Goal: Task Accomplishment & Management: Use online tool/utility

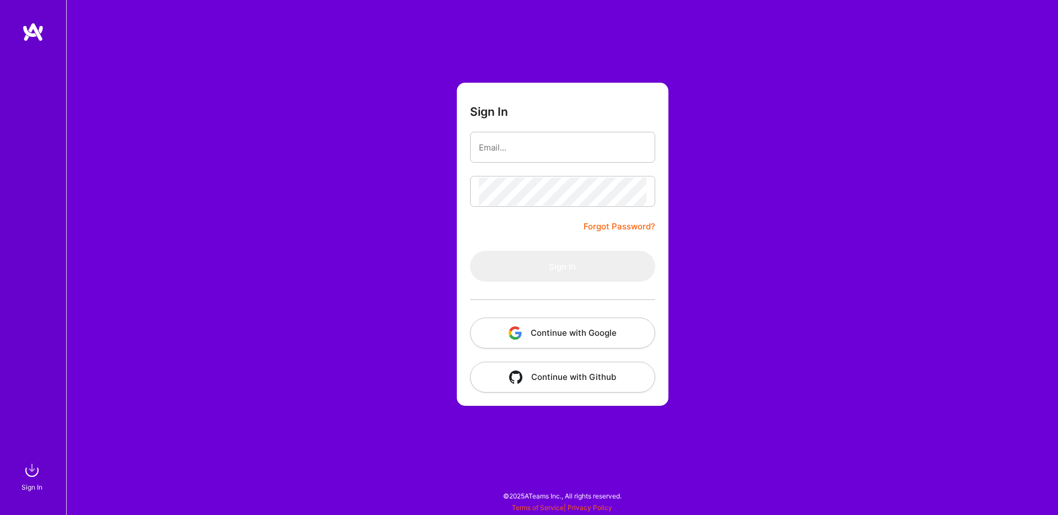
click at [541, 333] on button "Continue with Google" at bounding box center [562, 332] width 185 height 31
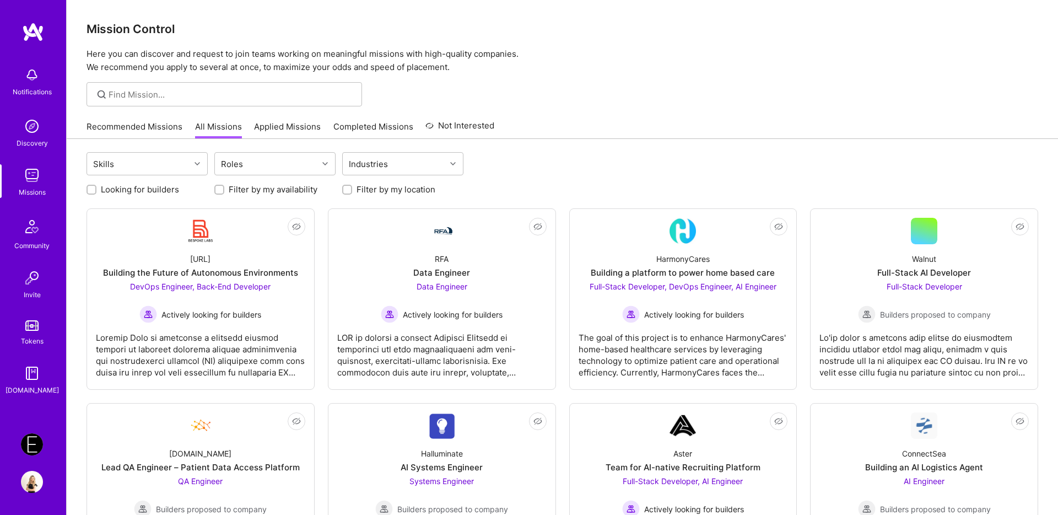
click at [291, 126] on link "Applied Missions" at bounding box center [287, 130] width 67 height 18
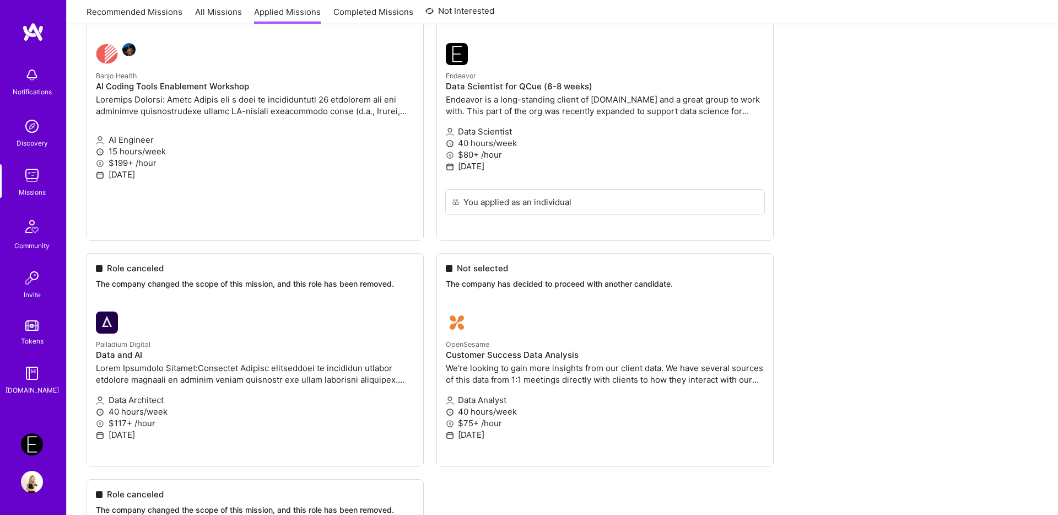
scroll to position [795, 0]
click at [29, 442] on img at bounding box center [32, 444] width 22 height 22
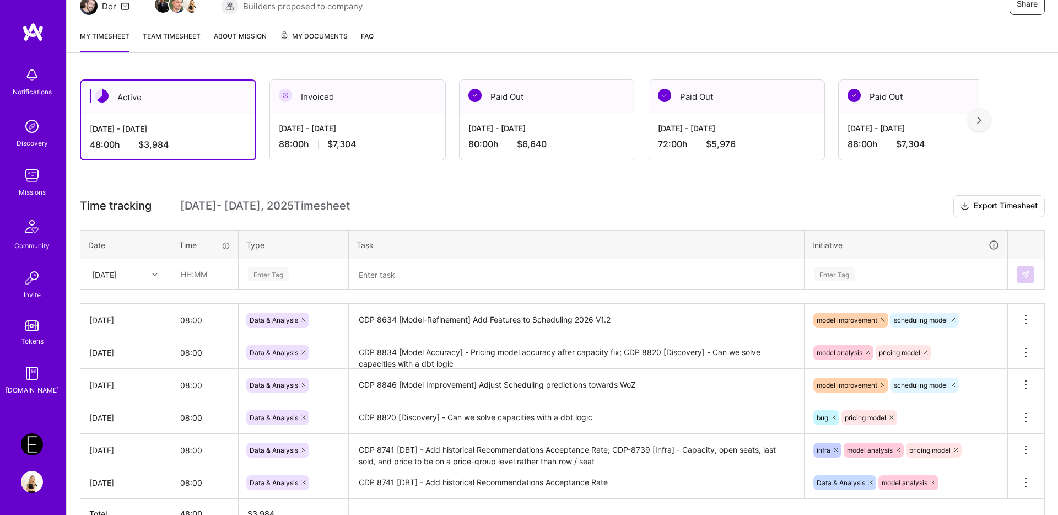
scroll to position [191, 0]
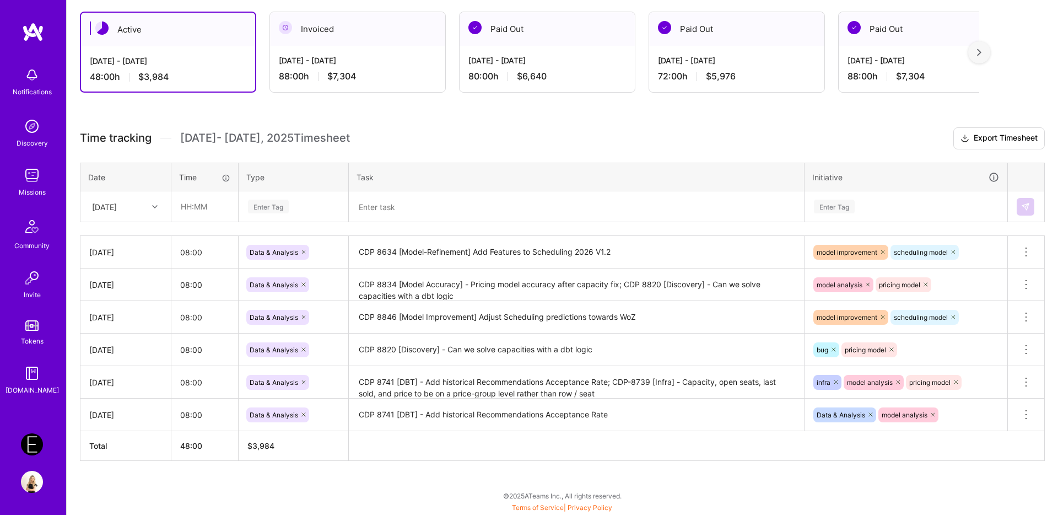
click at [134, 196] on div "[DATE]" at bounding box center [125, 206] width 89 height 29
click at [116, 345] on div "[DATE]" at bounding box center [125, 344] width 89 height 20
click at [193, 207] on input "text" at bounding box center [205, 206] width 66 height 29
type input "0"
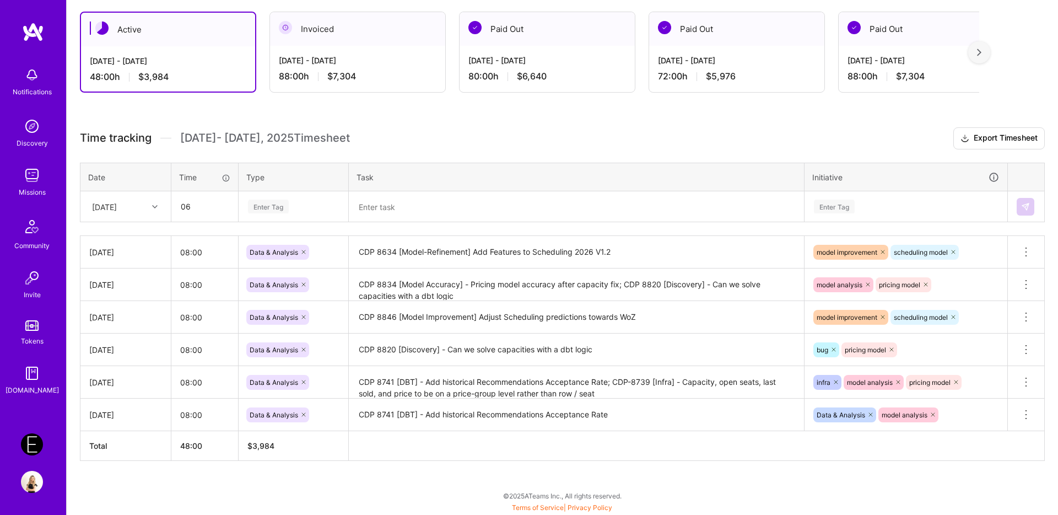
type input "06:00"
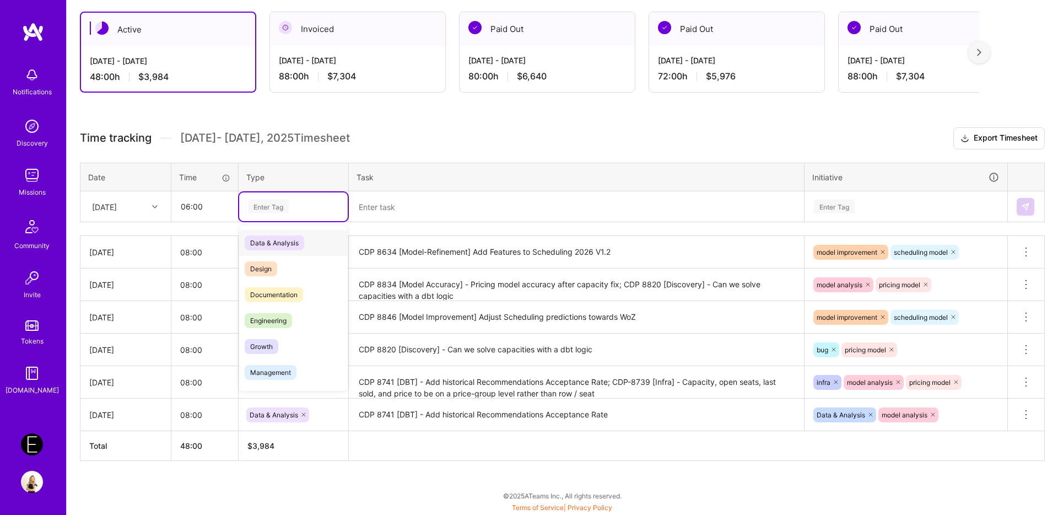
click at [276, 239] on span "Data & Analysis" at bounding box center [275, 242] width 60 height 15
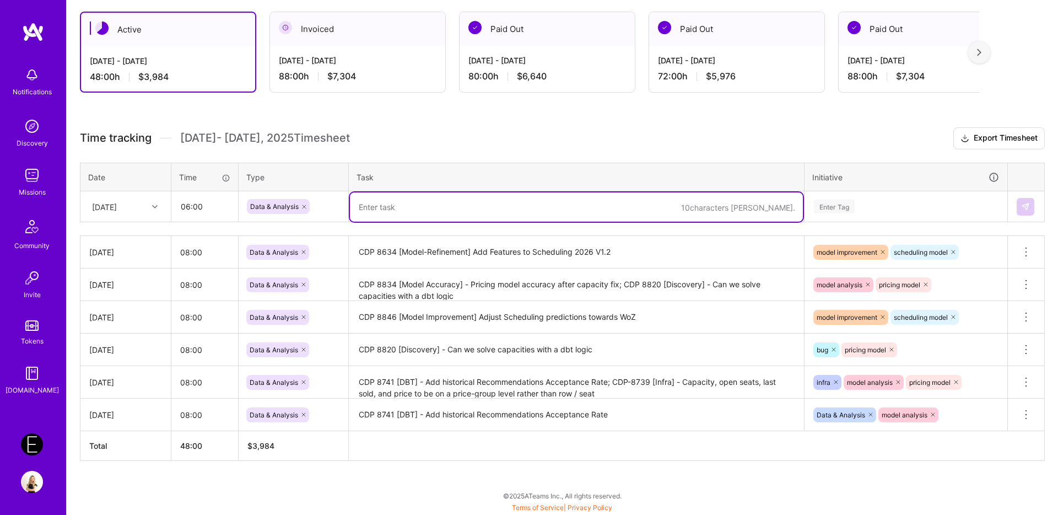
click at [455, 213] on textarea at bounding box center [576, 206] width 453 height 29
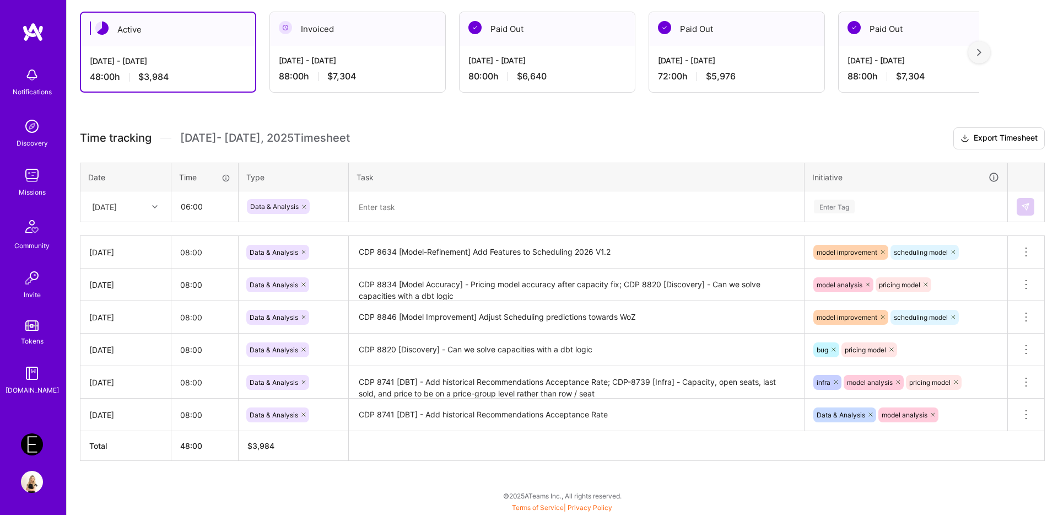
click at [378, 204] on textarea at bounding box center [576, 206] width 453 height 29
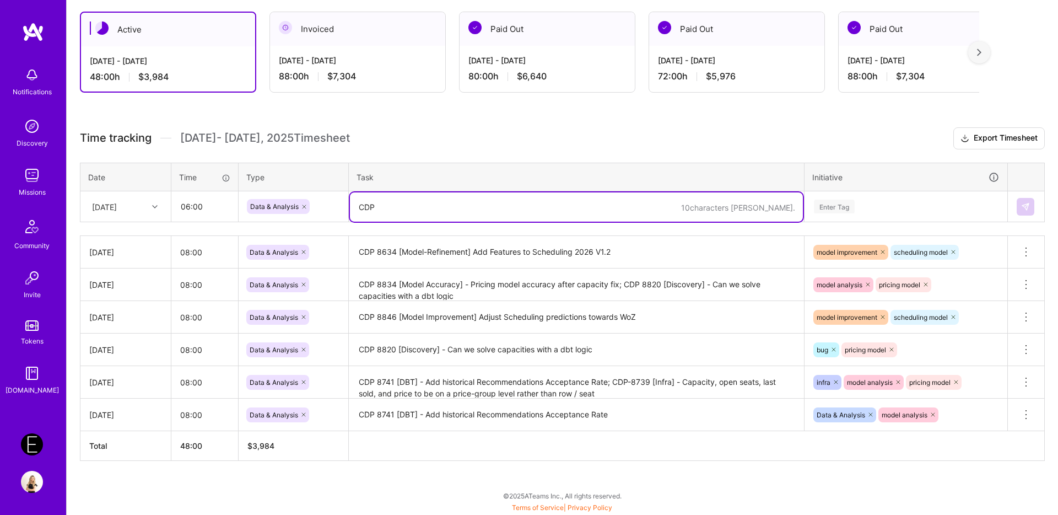
type textarea "CDP"
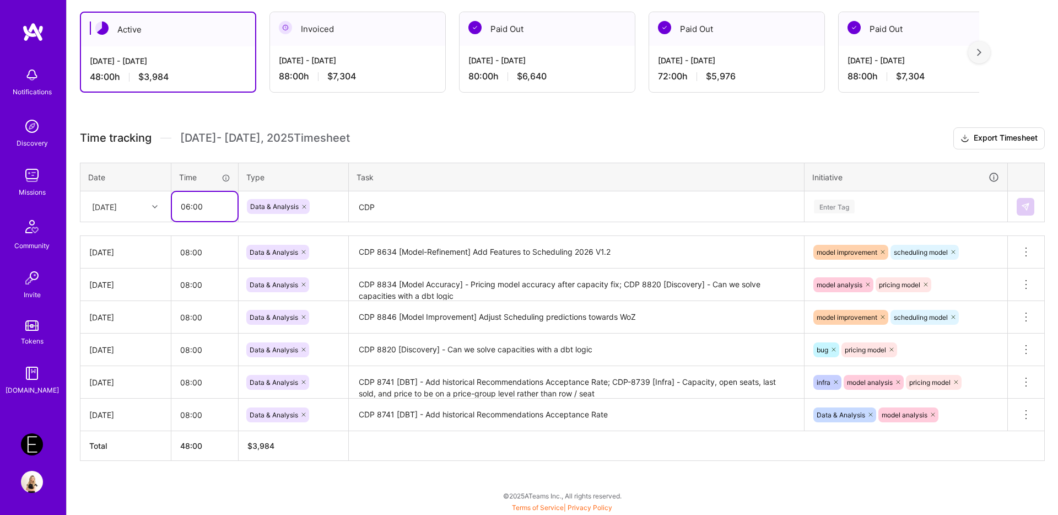
click at [192, 209] on input "06:00" at bounding box center [205, 206] width 66 height 29
click at [188, 208] on input "06:00" at bounding box center [205, 206] width 66 height 29
type input "08:00"
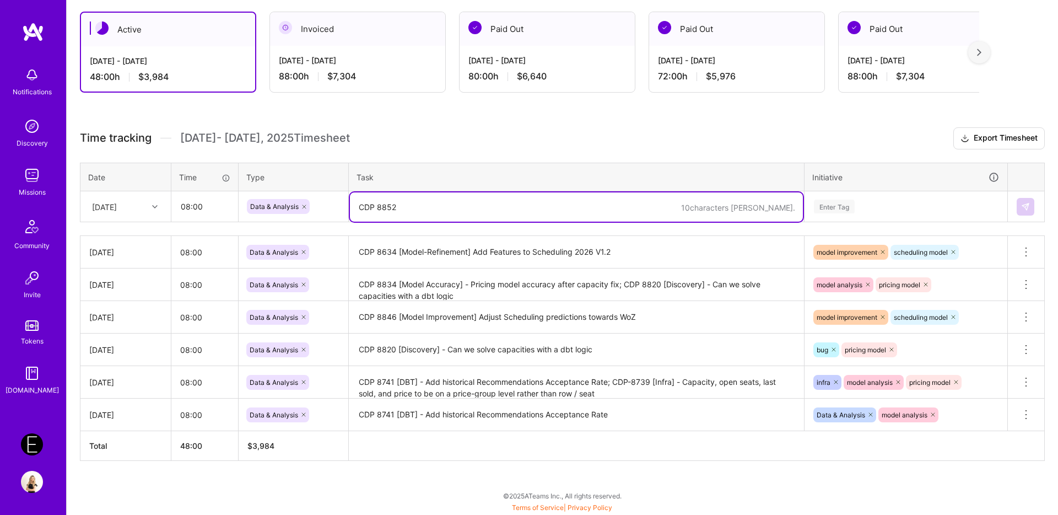
paste textarea "[Analysis] - Pull historical day-score for Sphere"
type textarea "CDP 8852 [Analysis] - Pull historical day-score for Sphere"
click at [830, 204] on div "Enter Tag" at bounding box center [834, 206] width 41 height 17
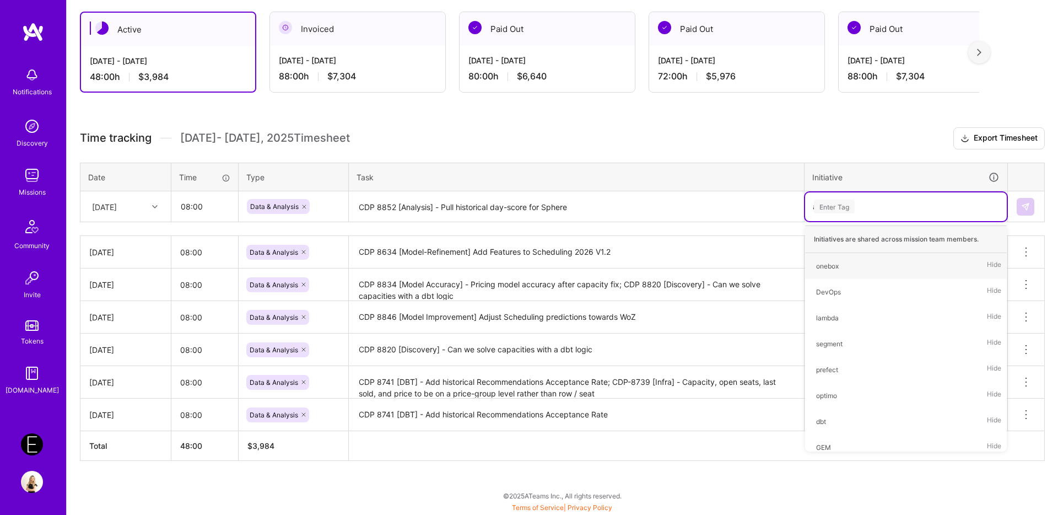
type input "[PERSON_NAME]"
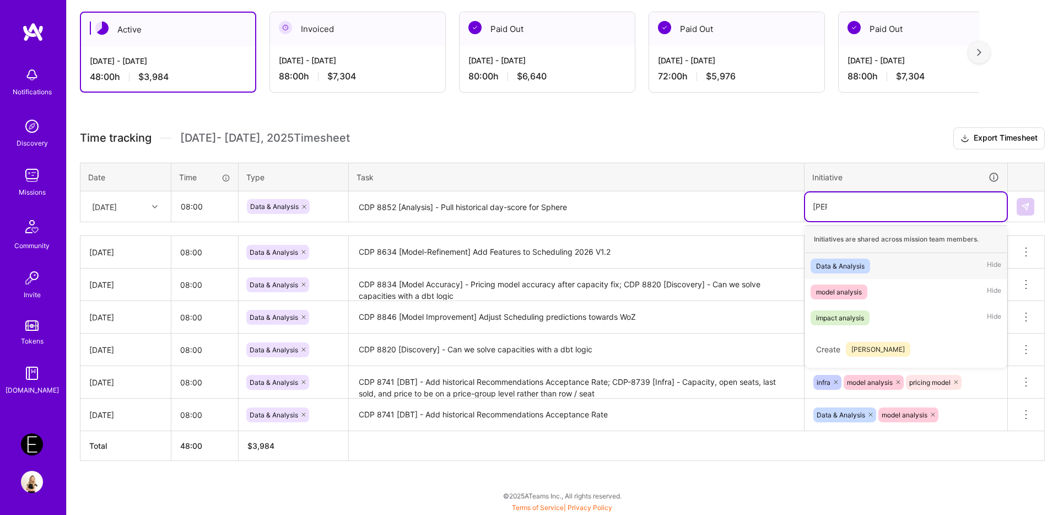
click at [825, 265] on div "Data & Analysis" at bounding box center [840, 266] width 48 height 12
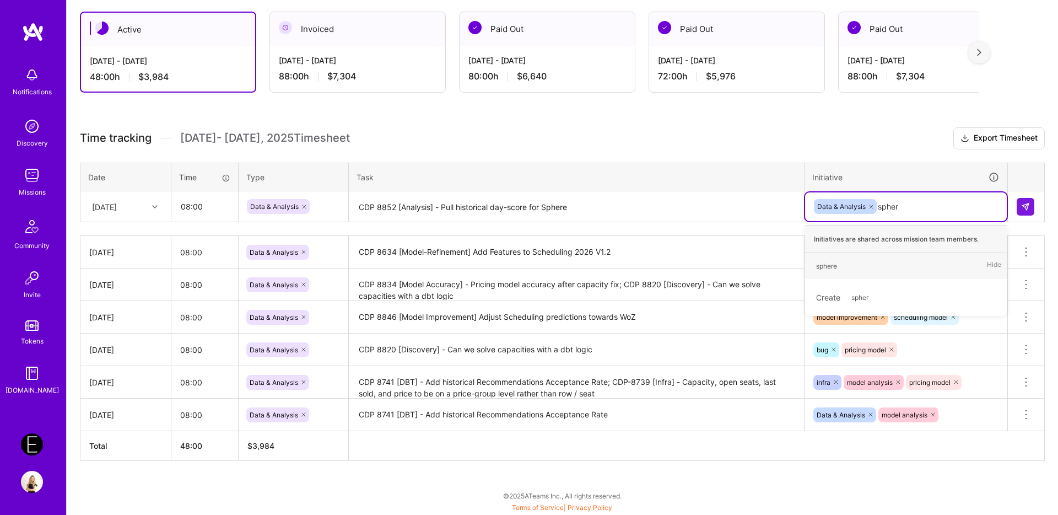
type input "sphere"
click at [825, 267] on div "sphere" at bounding box center [826, 266] width 21 height 12
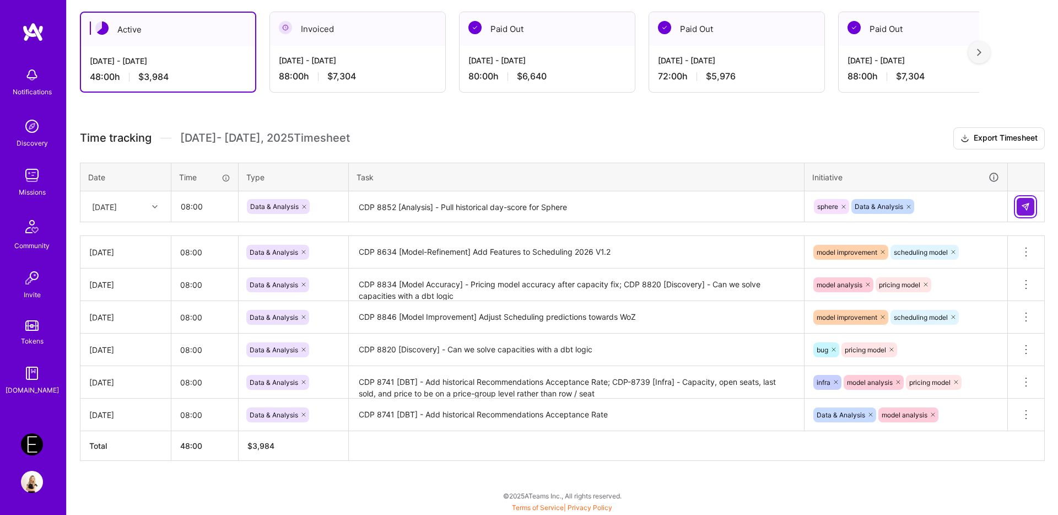
click at [961, 212] on button at bounding box center [1026, 207] width 18 height 18
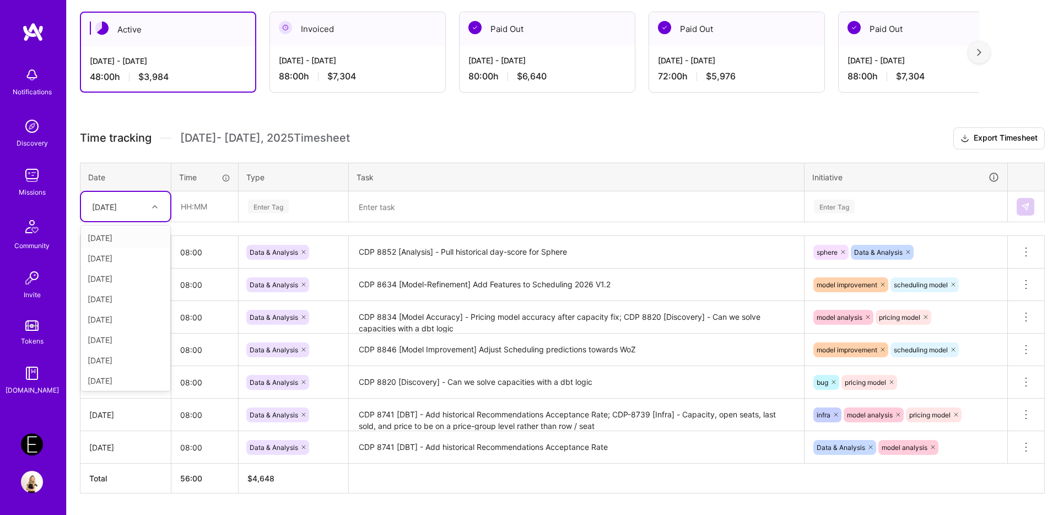
click at [117, 207] on div "[DATE]" at bounding box center [104, 207] width 25 height 12
click at [117, 316] on div "[DATE]" at bounding box center [125, 317] width 89 height 20
click at [201, 203] on input "text" at bounding box center [205, 206] width 66 height 29
type input "08:00"
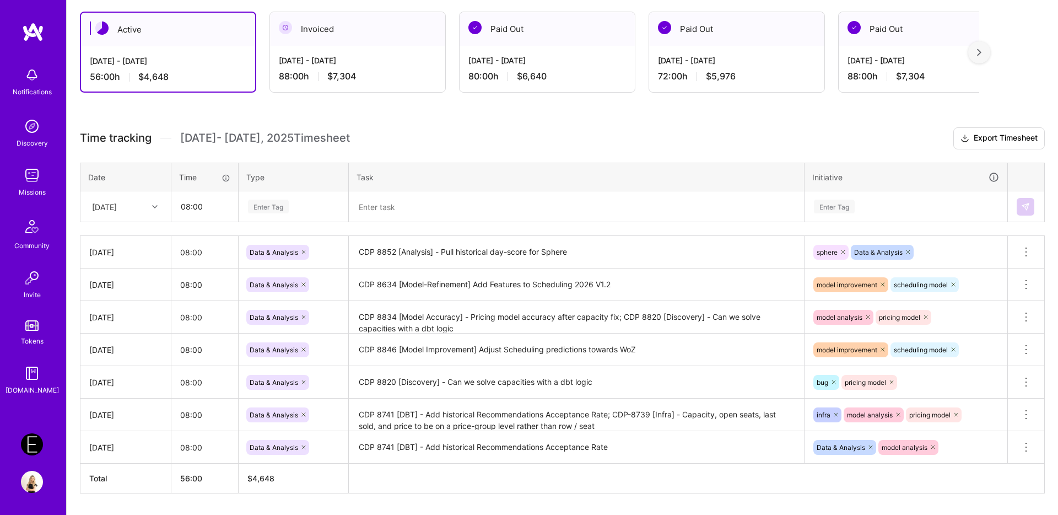
click at [265, 211] on div "Enter Tag" at bounding box center [268, 206] width 41 height 17
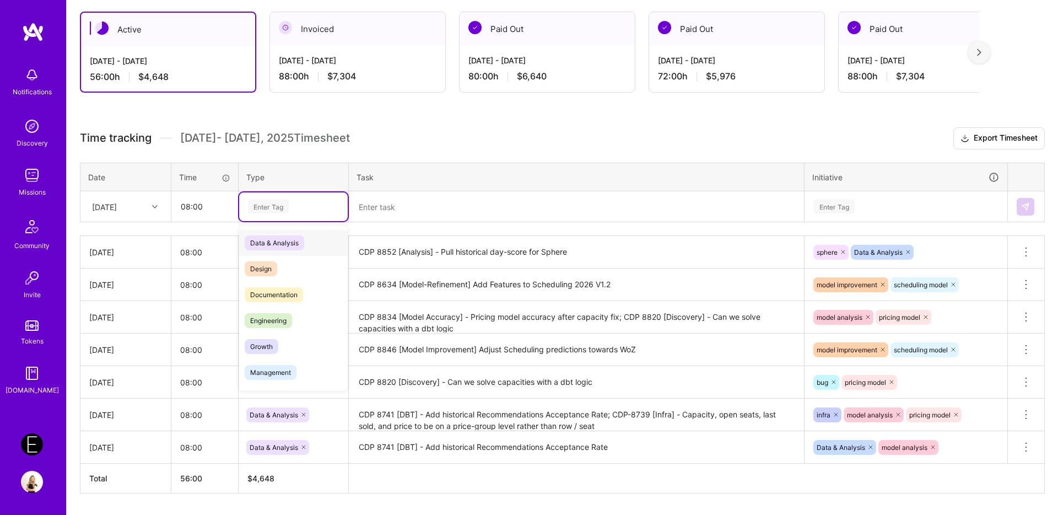
click at [267, 240] on span "Data & Analysis" at bounding box center [275, 242] width 60 height 15
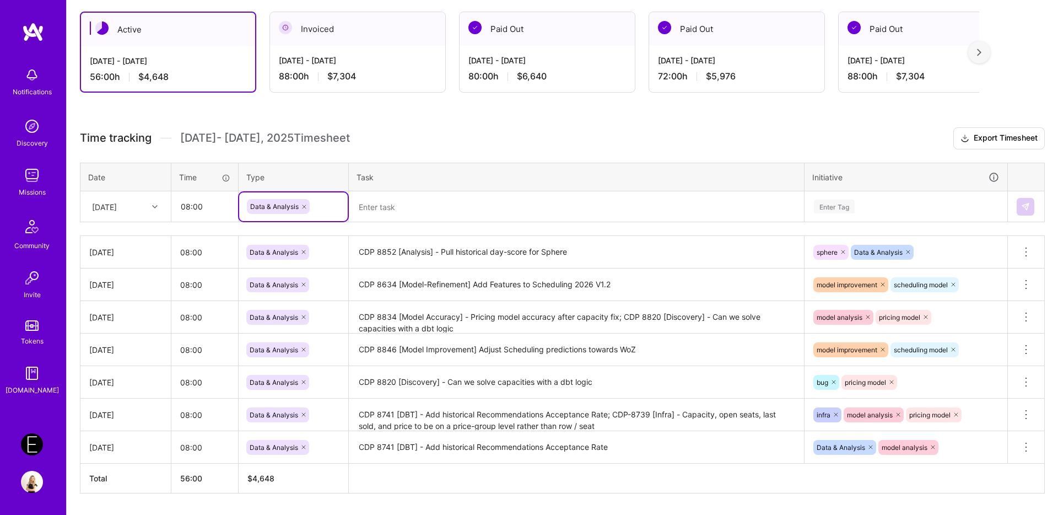
click at [397, 202] on textarea at bounding box center [576, 206] width 453 height 29
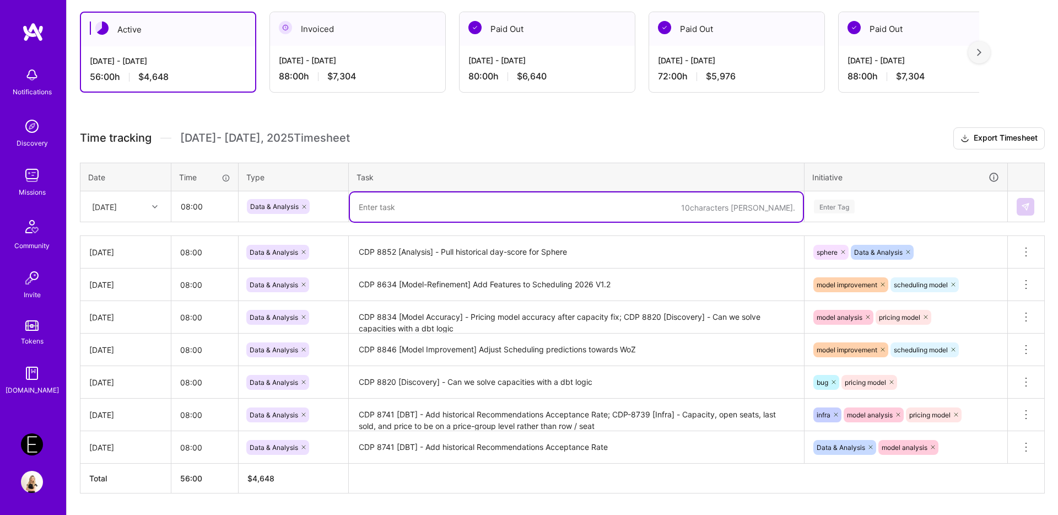
click at [570, 260] on textarea "CDP 8852 [Analysis] - Pull historical day-score for Sphere" at bounding box center [576, 252] width 453 height 30
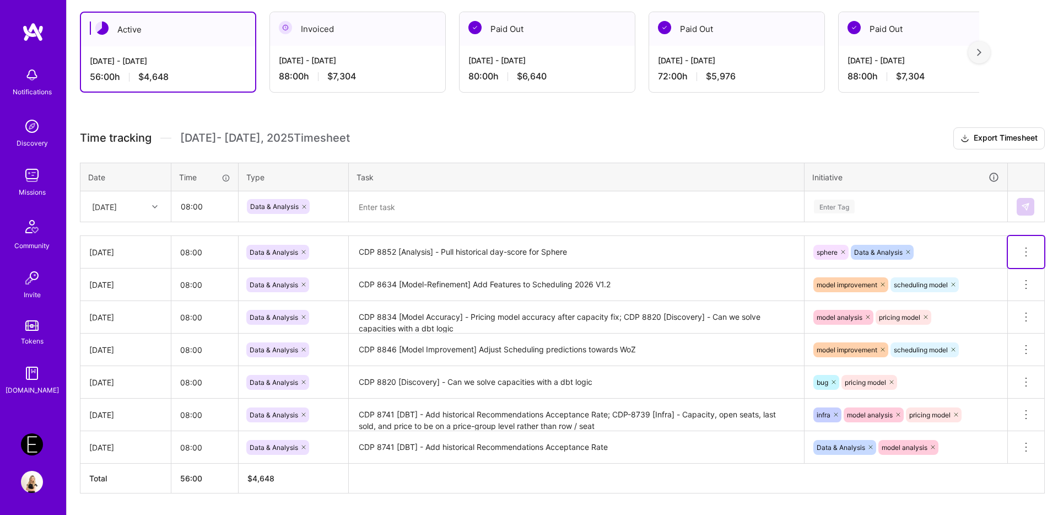
click at [961, 254] on button at bounding box center [1026, 252] width 36 height 32
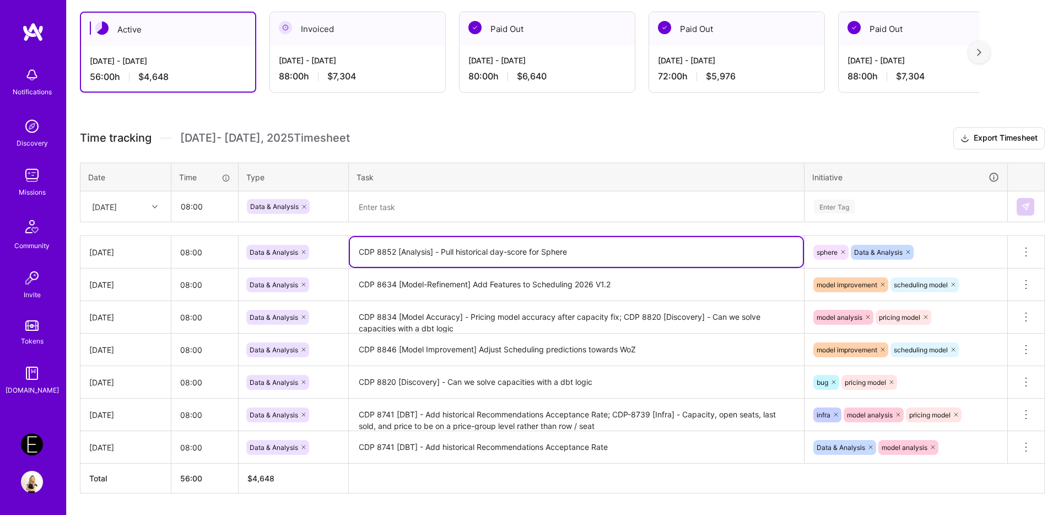
click at [666, 237] on textarea "CDP 8852 [Analysis] - Pull historical day-score for Sphere" at bounding box center [576, 252] width 453 height 30
click at [606, 251] on textarea "CDP 8852 [Analysis] - Pull historical day-score for Sphere" at bounding box center [576, 252] width 453 height 30
paste textarea "8869"
click at [650, 253] on textarea "CDP 8852 [Analysis] - Pull historical day-score for Sphere; CDP 8869" at bounding box center [576, 252] width 453 height 30
paste textarea "Update Event Score Totrain to include WoZ Events"
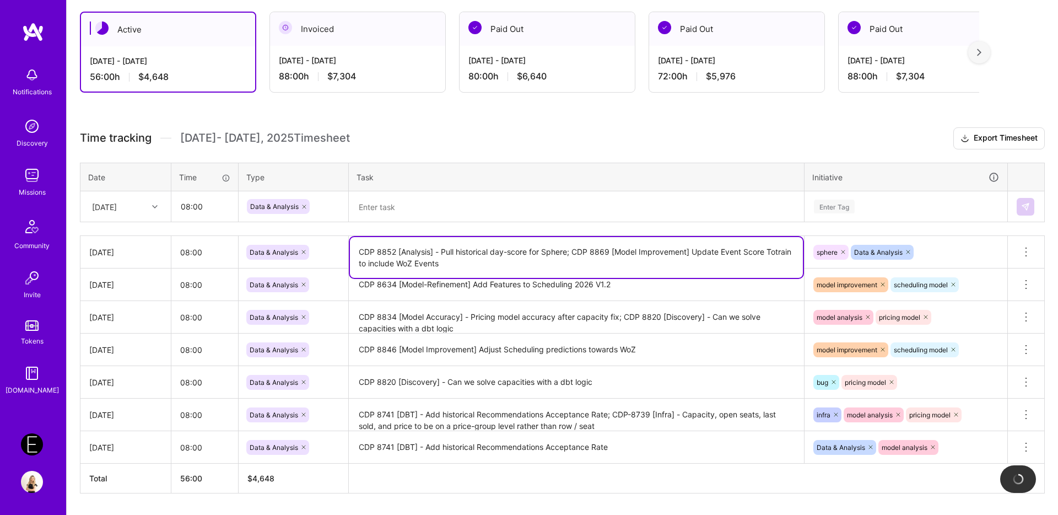
type textarea "CDP 8852 [Analysis] - Pull historical day-score for Sphere; CDP 8869 [Model Imp…"
click at [959, 255] on div "sphere Data & Analysis" at bounding box center [905, 252] width 187 height 17
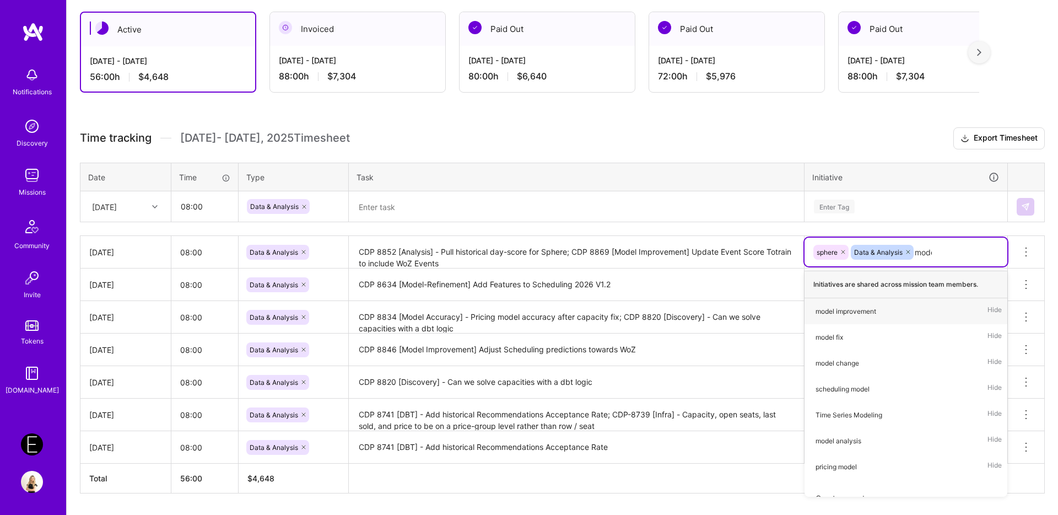
type input "model"
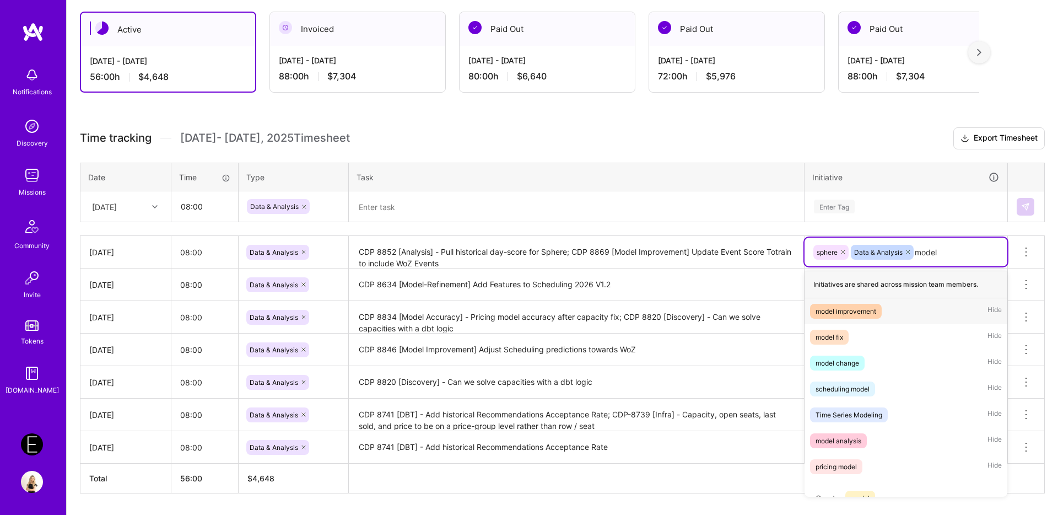
click at [863, 309] on div "model improvement" at bounding box center [846, 311] width 61 height 12
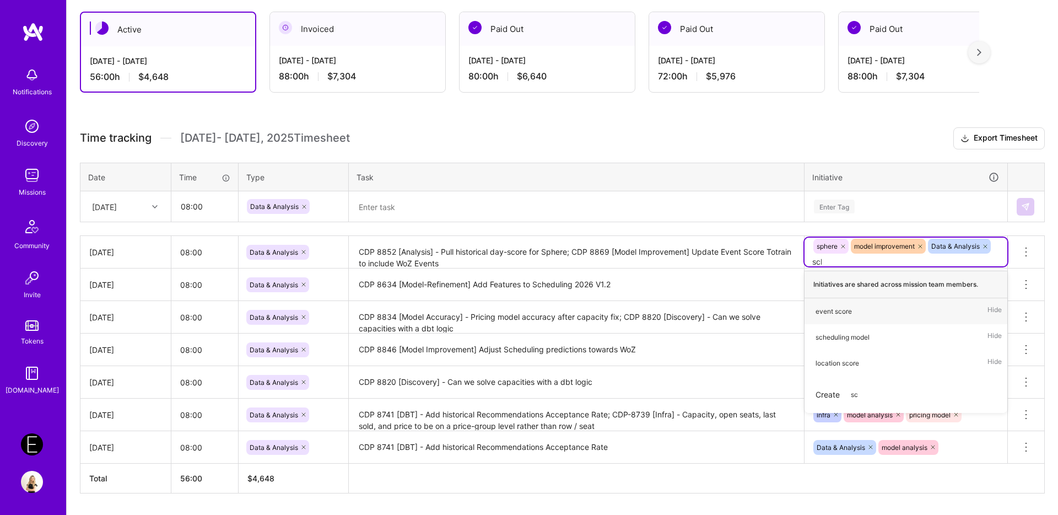
type input "sche"
click at [838, 316] on div "scheduling model" at bounding box center [843, 311] width 54 height 12
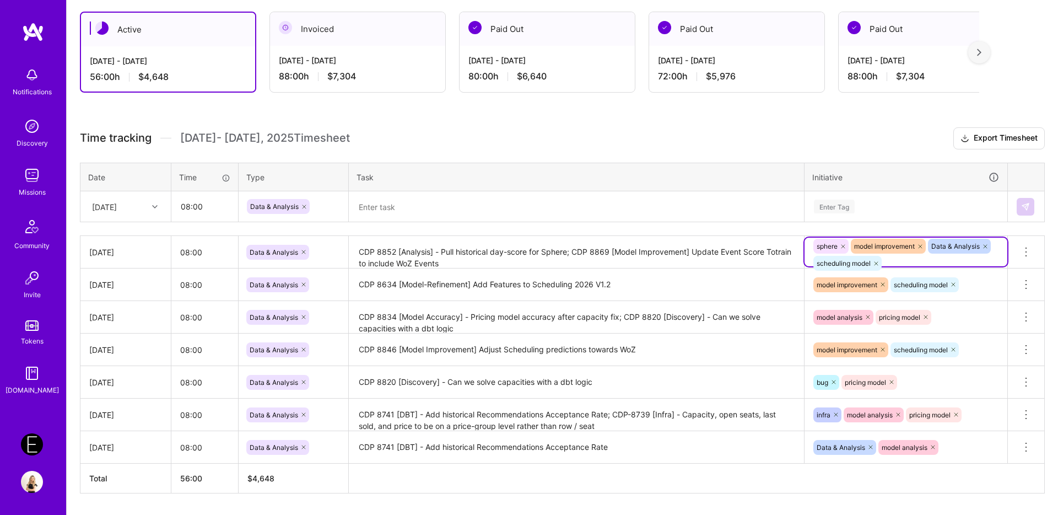
click at [732, 207] on div at bounding box center [576, 207] width 454 height 0
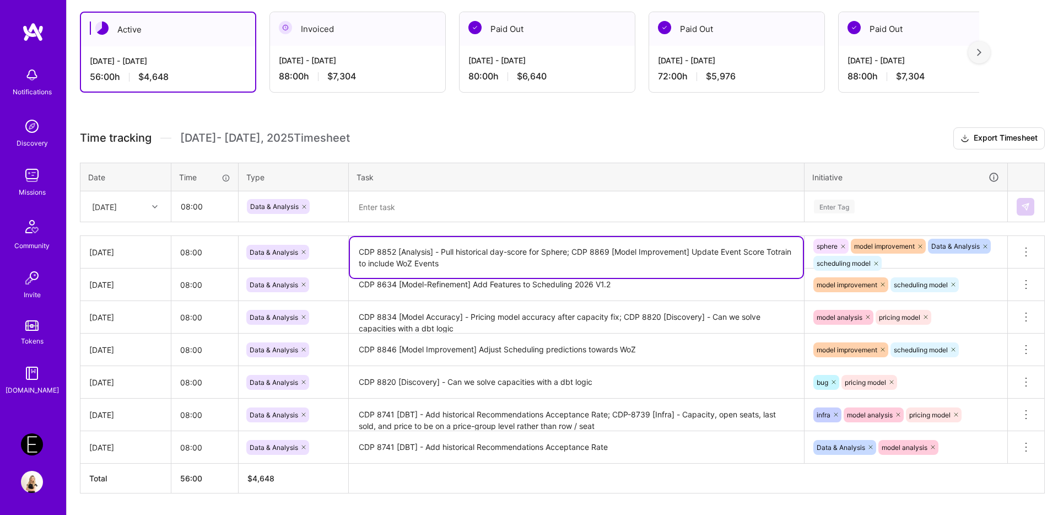
drag, startPoint x: 575, startPoint y: 254, endPoint x: 574, endPoint y: 260, distance: 6.2
click at [574, 260] on textarea "CDP 8852 [Analysis] - Pull historical day-score for Sphere; CDP 8869 [Model Imp…" at bounding box center [576, 257] width 453 height 41
click at [391, 206] on textarea at bounding box center [576, 206] width 453 height 29
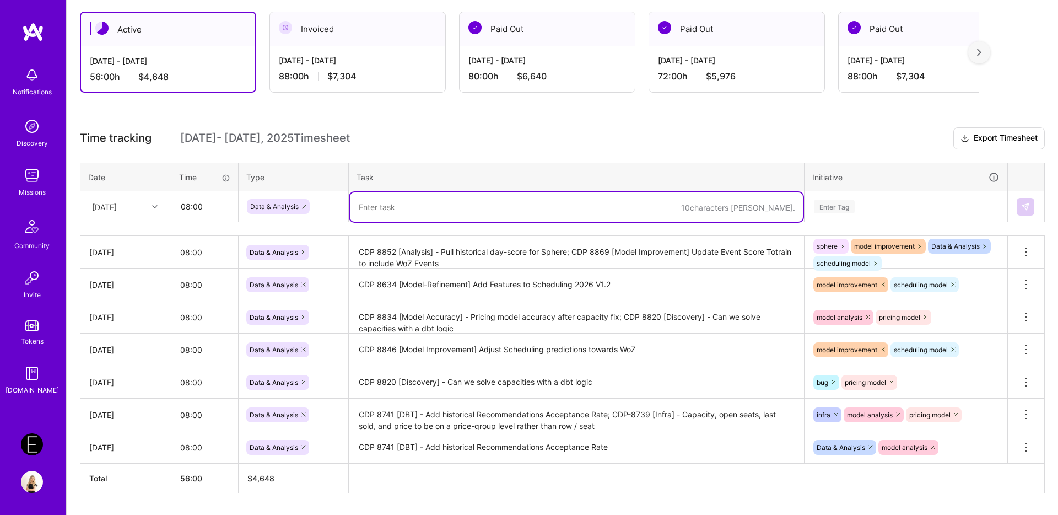
paste textarea "CDP 8869 [Model Improvement] Update Event Score Totrain to include WoZ Events"
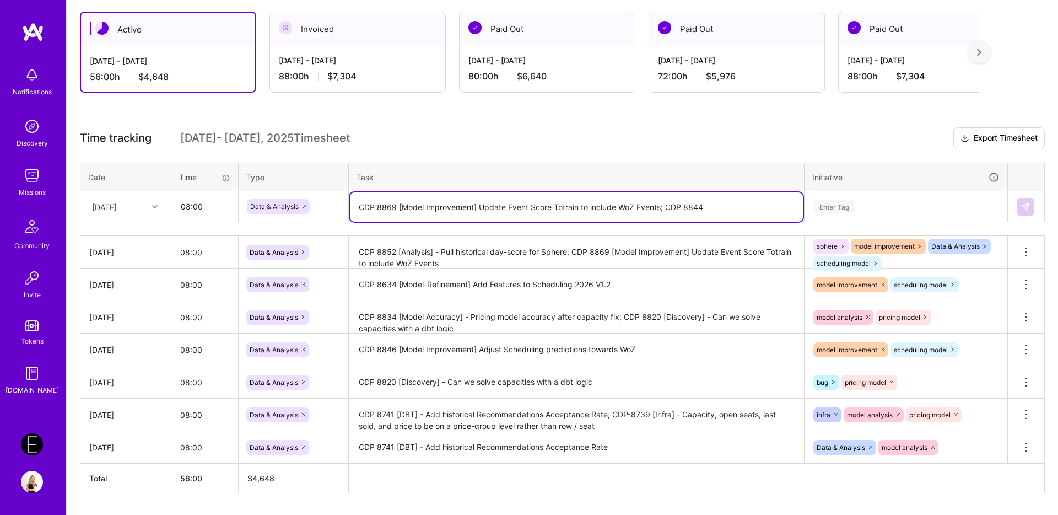
paste textarea "[DBT] - Get Dynamic Row/Section Capacities Per Event in toscore Model"
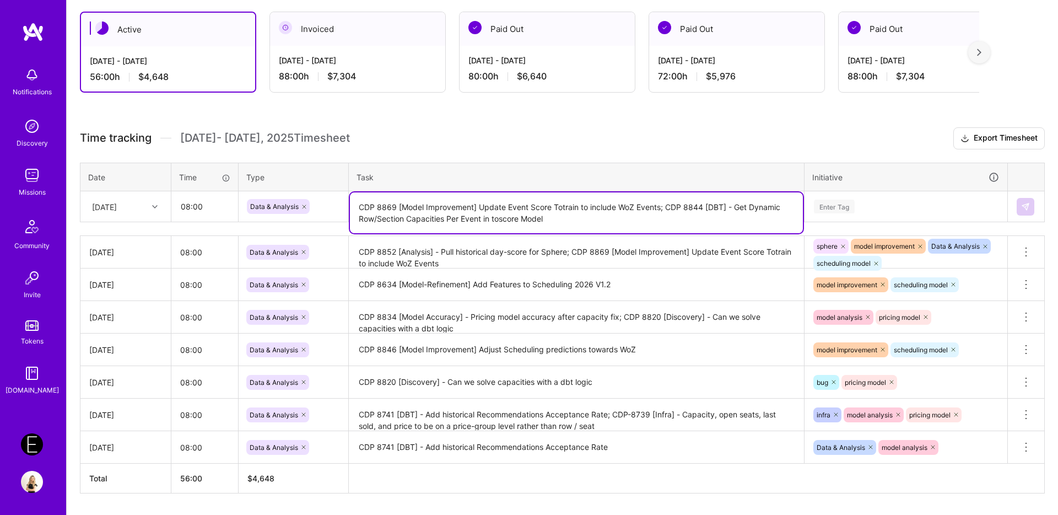
type textarea "CDP 8869 [Model Improvement] Update Event Score Totrain to include WoZ Events; …"
click at [826, 206] on div "Enter Tag" at bounding box center [834, 206] width 41 height 17
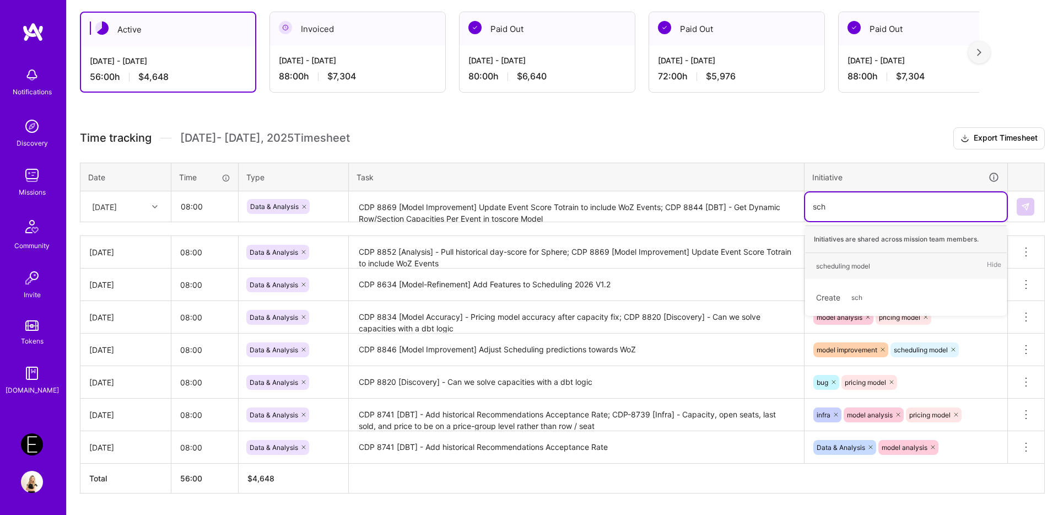
type input "sche"
click at [829, 269] on div "scheduling model" at bounding box center [843, 266] width 54 height 12
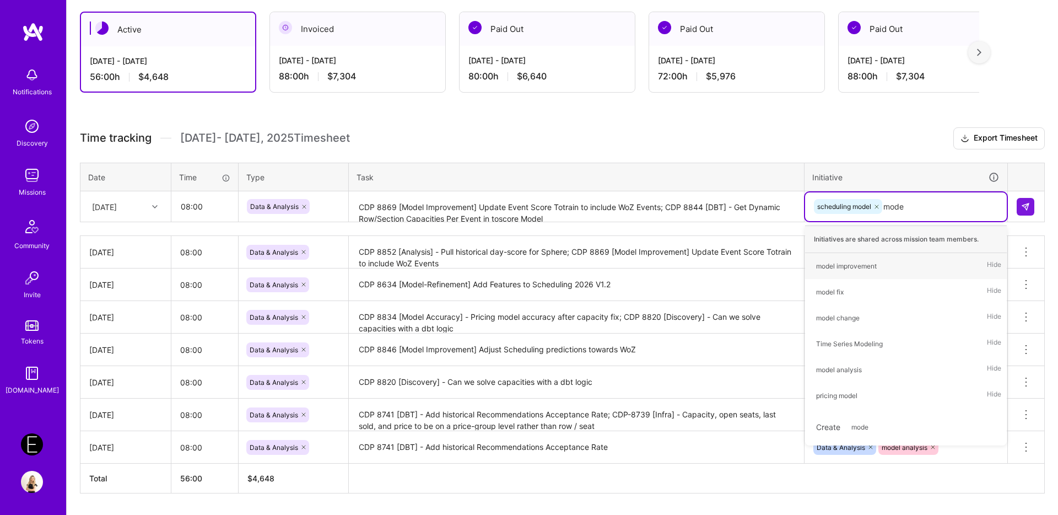
type input "model"
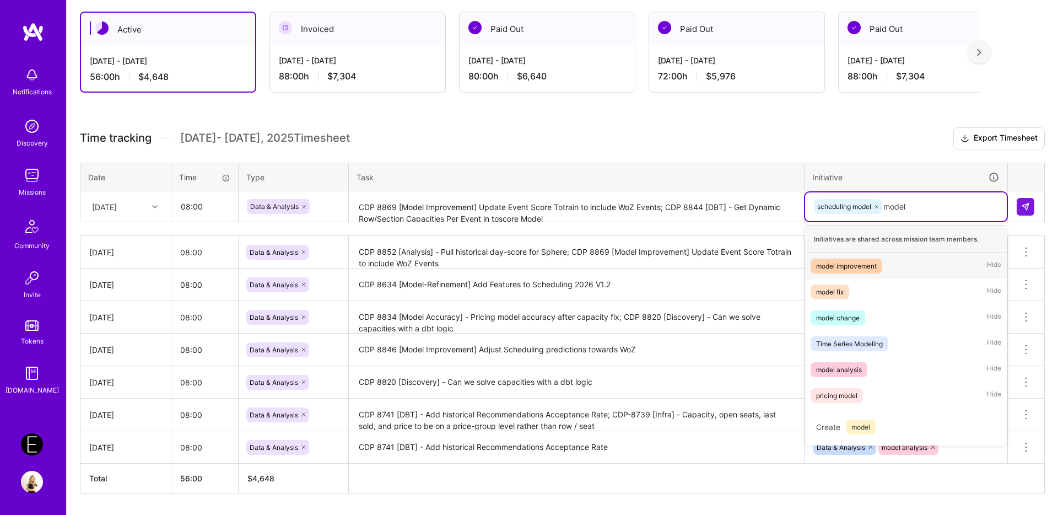
click at [821, 268] on div "model improvement" at bounding box center [846, 266] width 61 height 12
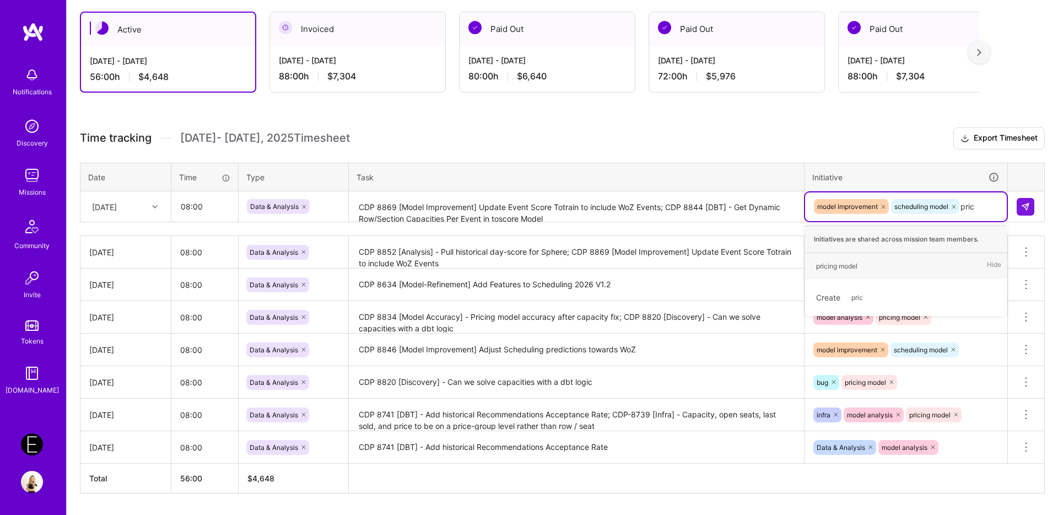
type input "prici"
click at [832, 266] on div "pricing model" at bounding box center [836, 266] width 41 height 12
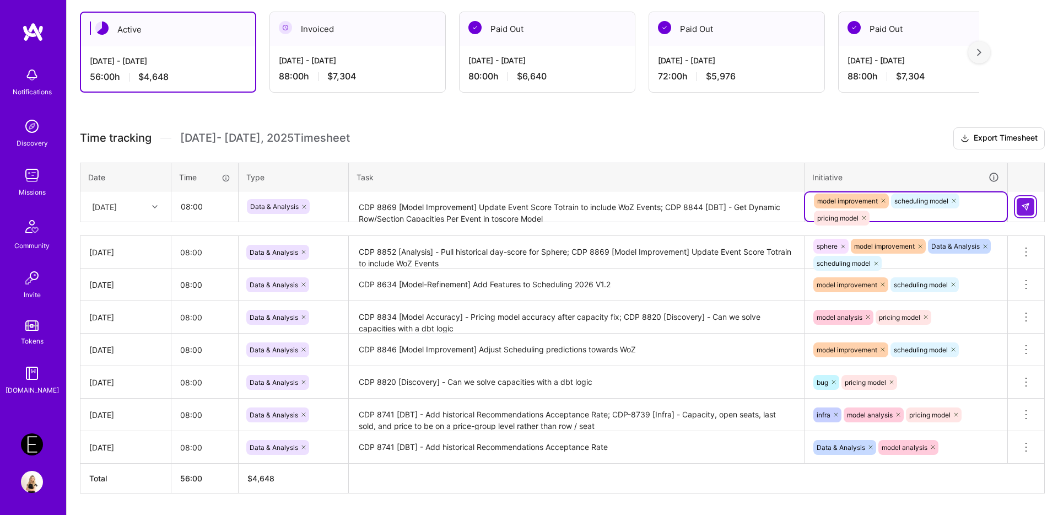
click at [961, 211] on img at bounding box center [1025, 206] width 9 height 9
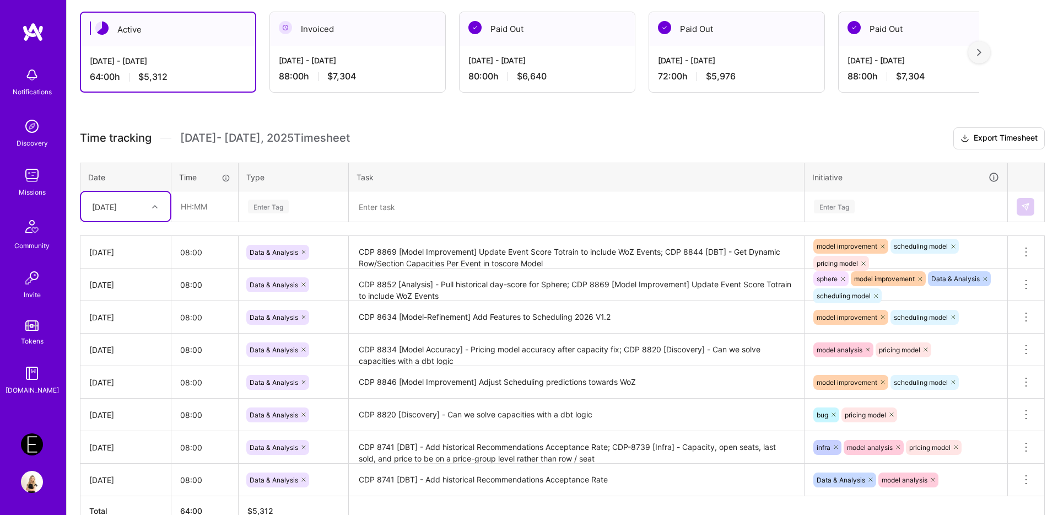
scroll to position [256, 0]
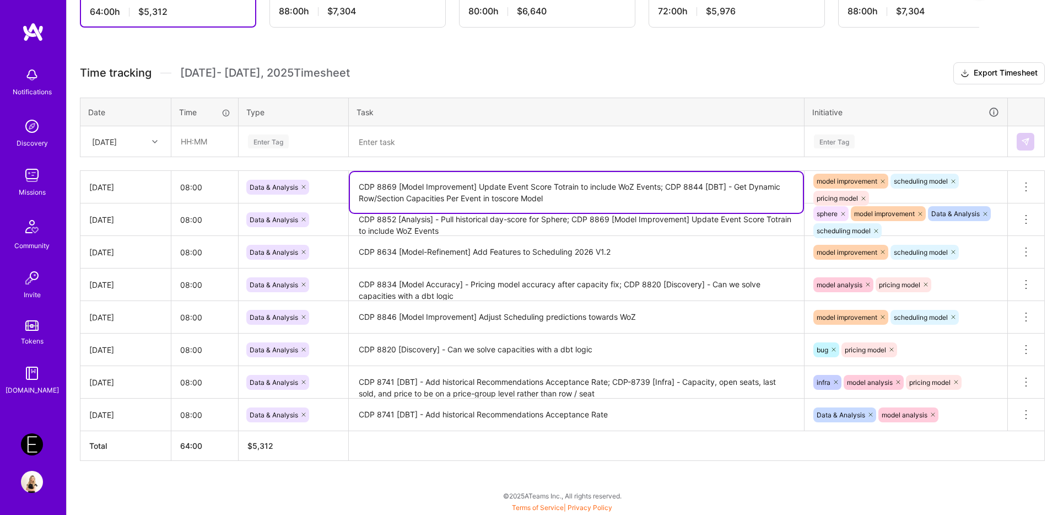
drag, startPoint x: 668, startPoint y: 187, endPoint x: 666, endPoint y: 198, distance: 10.7
click at [666, 198] on textarea "CDP 8869 [Model Improvement] Update Event Score Totrain to include WoZ Events; …" at bounding box center [576, 192] width 453 height 41
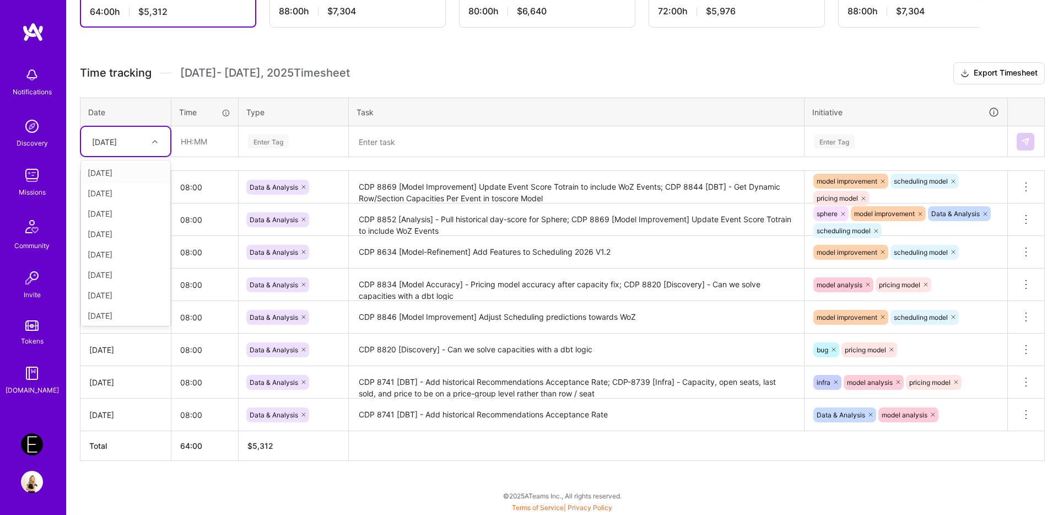
click at [117, 144] on div "[DATE]" at bounding box center [104, 142] width 25 height 12
click at [125, 315] on div "[DATE]" at bounding box center [125, 313] width 89 height 20
click at [203, 143] on input "text" at bounding box center [205, 141] width 66 height 29
type input "08:00"
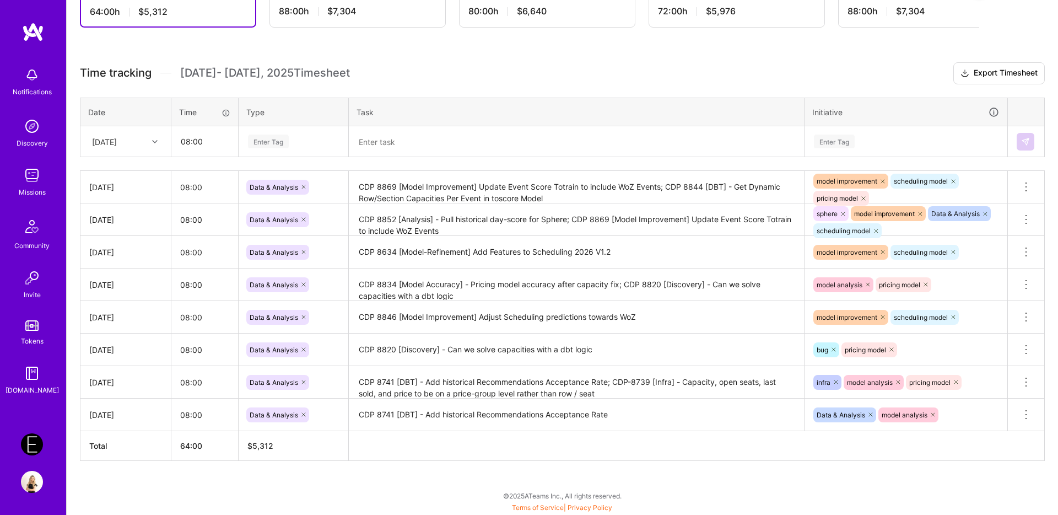
click at [269, 147] on div "Enter Tag" at bounding box center [268, 141] width 41 height 17
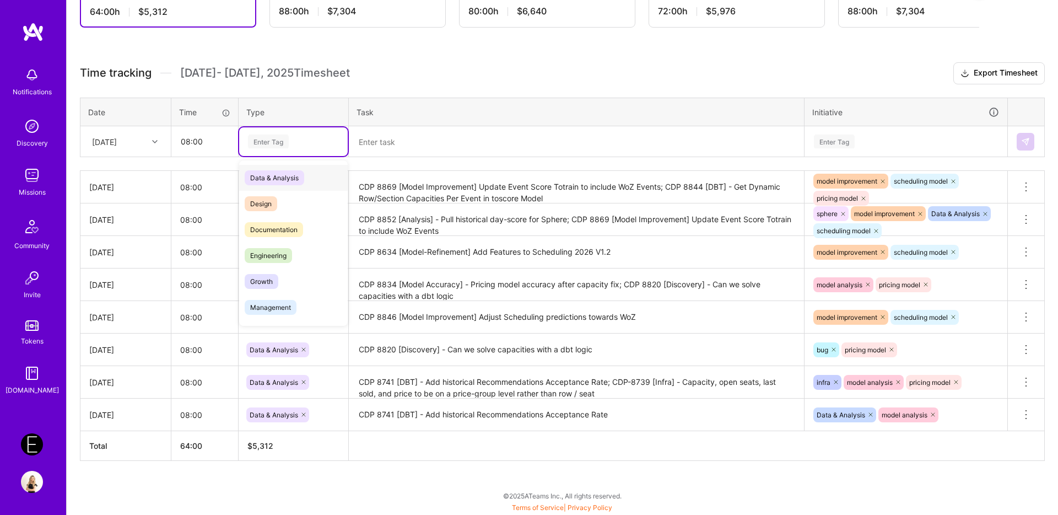
click at [269, 175] on span "Data & Analysis" at bounding box center [275, 177] width 60 height 15
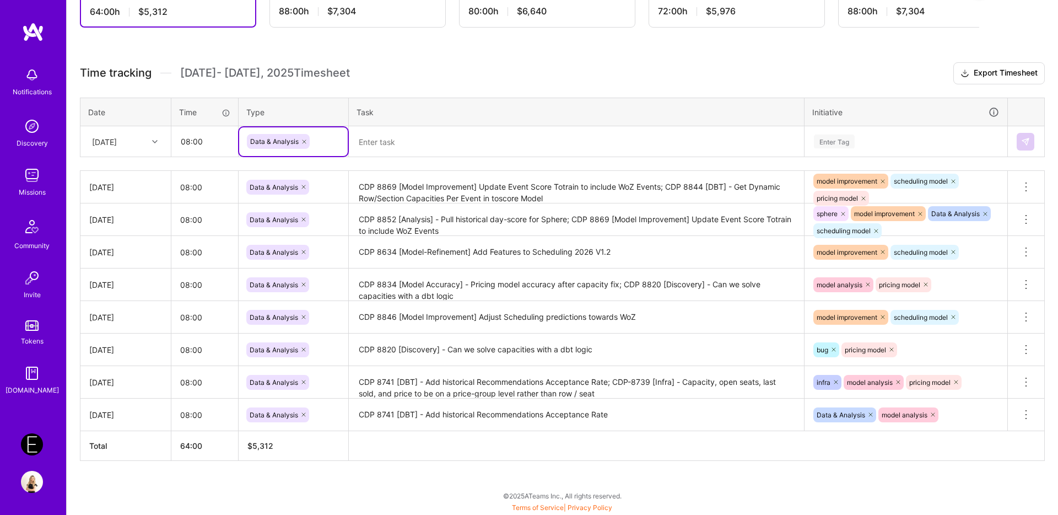
click at [414, 146] on textarea at bounding box center [576, 141] width 453 height 29
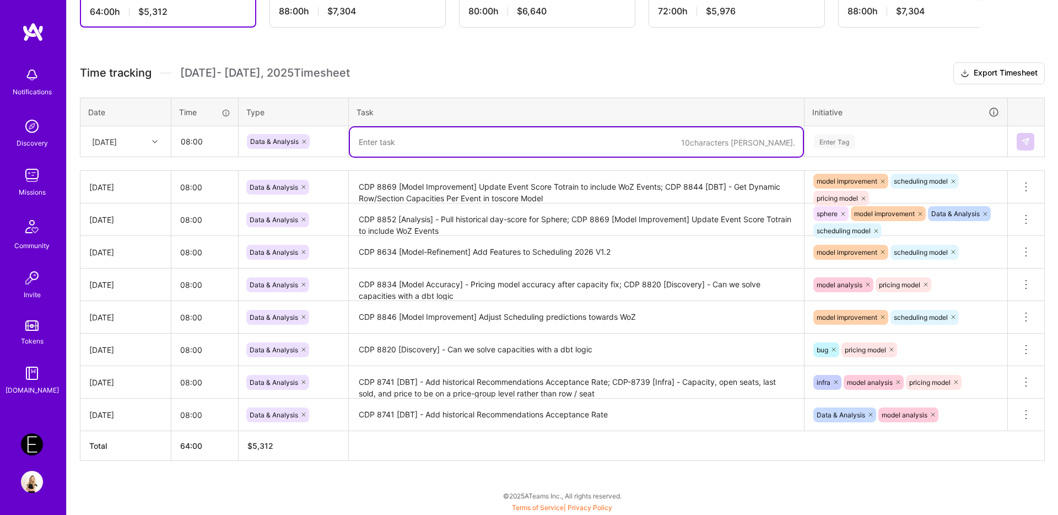
paste textarea "CDP 8844 [DBT] - Get Dynamic Row/Section Capacities Per Event in toscore Model"
type textarea "CDP 8844 [DBT] - Get Dynamic Row/Section Capacities Per Event in toscore Model"
click at [904, 149] on div "Enter Tag" at bounding box center [906, 141] width 202 height 29
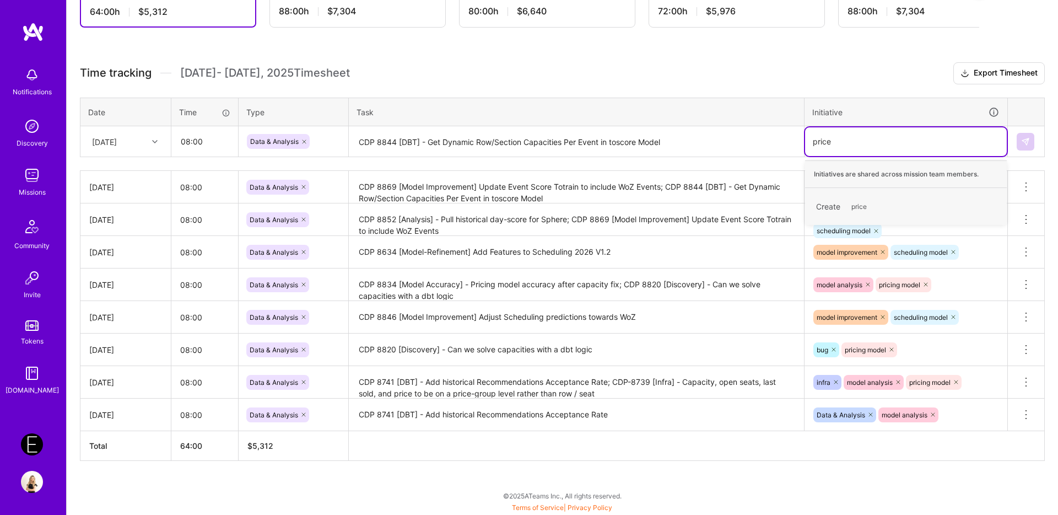
type input "pric"
click at [852, 201] on div "pricing model" at bounding box center [836, 201] width 41 height 12
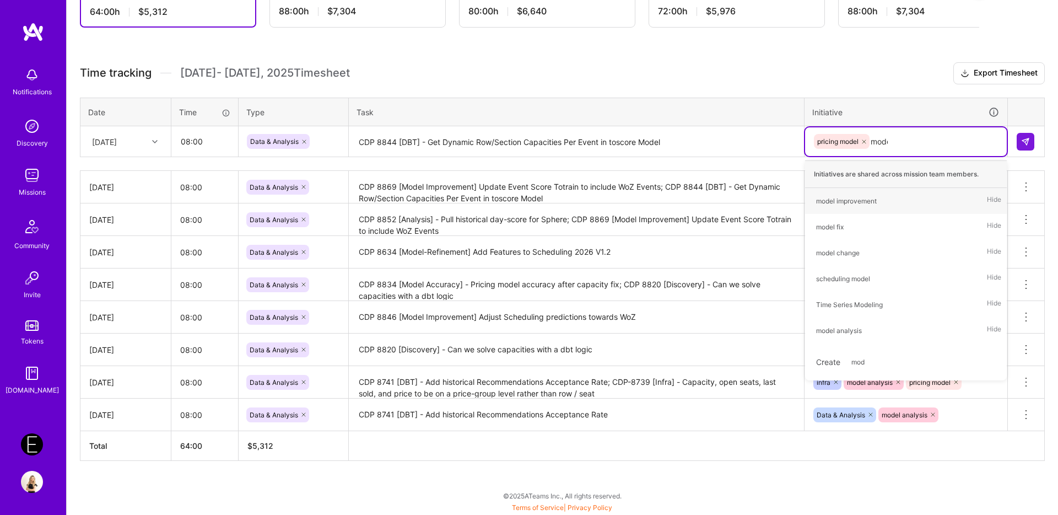
type input "model"
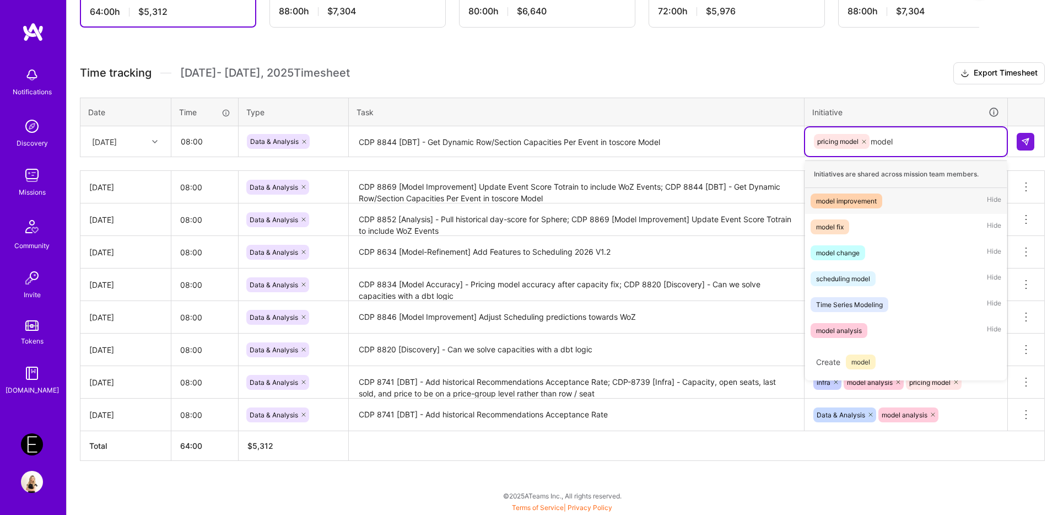
click at [851, 202] on div "model improvement" at bounding box center [846, 201] width 61 height 12
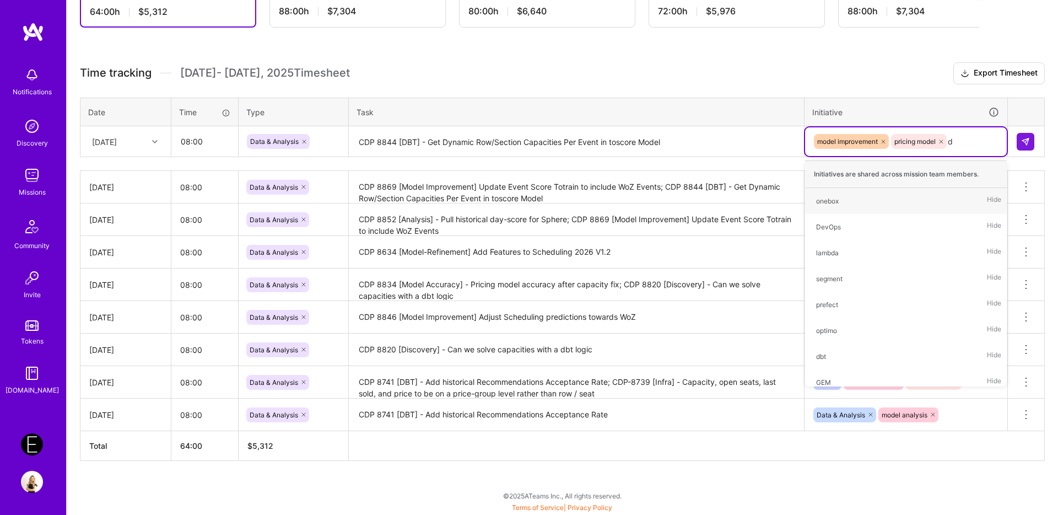
type input "db"
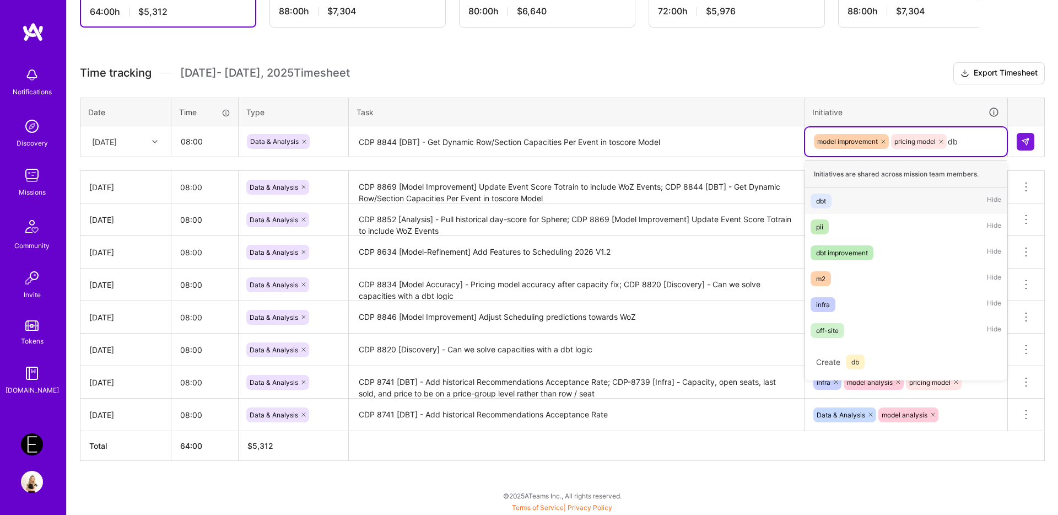
click at [827, 203] on span "dbt" at bounding box center [821, 200] width 21 height 15
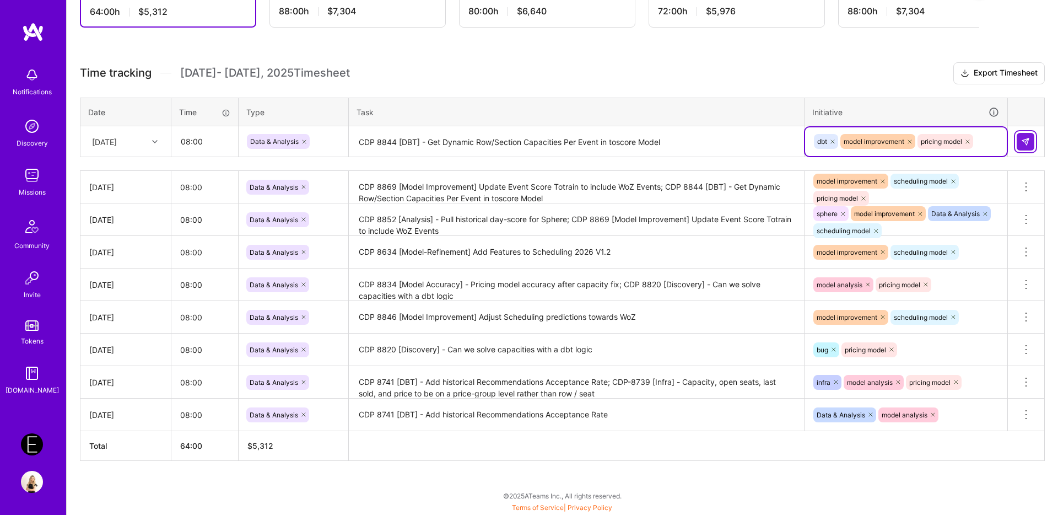
click at [961, 146] on button at bounding box center [1026, 142] width 18 height 18
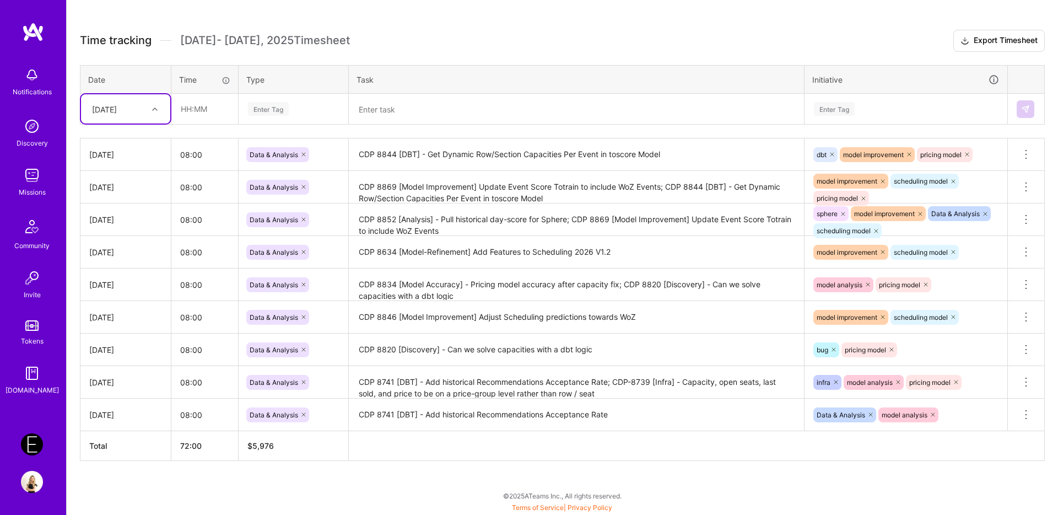
scroll to position [0, 0]
